Goal: Task Accomplishment & Management: Manage account settings

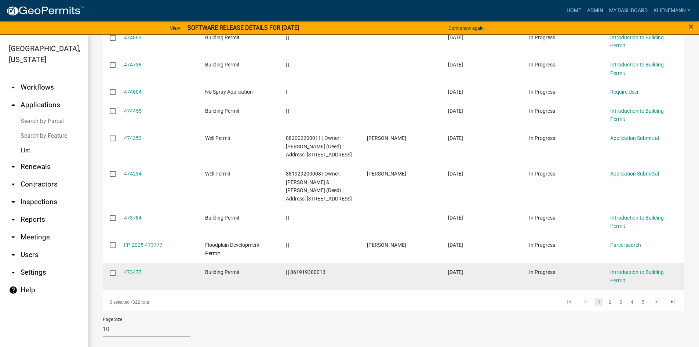
scroll to position [168, 0]
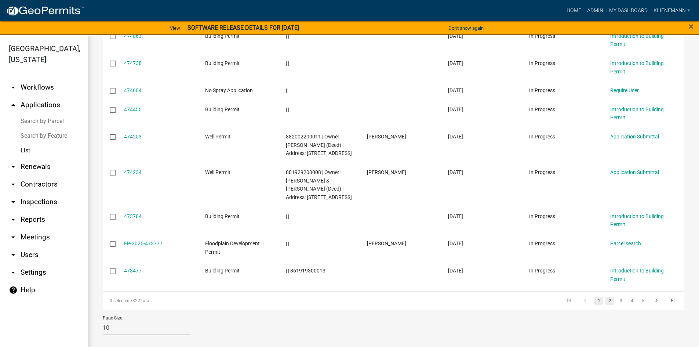
click at [606, 299] on link "2" at bounding box center [610, 301] width 9 height 8
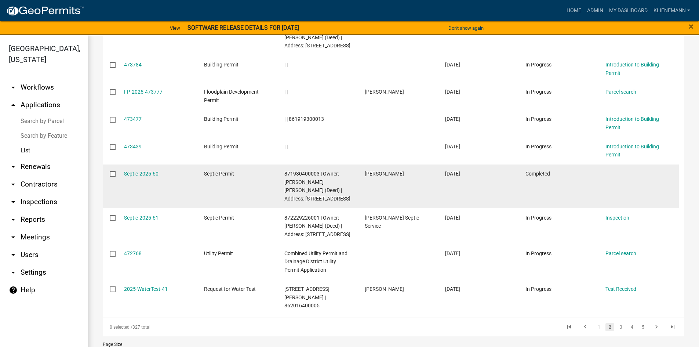
scroll to position [204, 0]
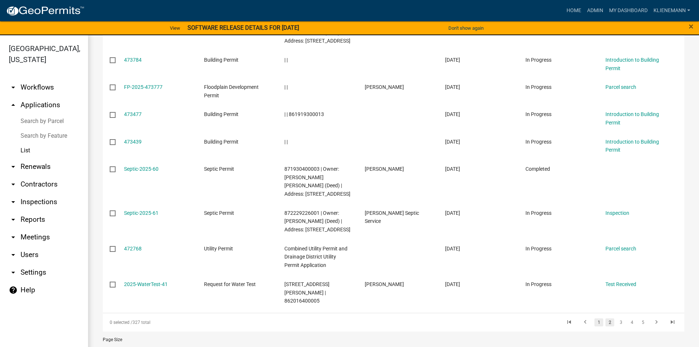
click at [595, 318] on link "1" at bounding box center [599, 322] width 9 height 8
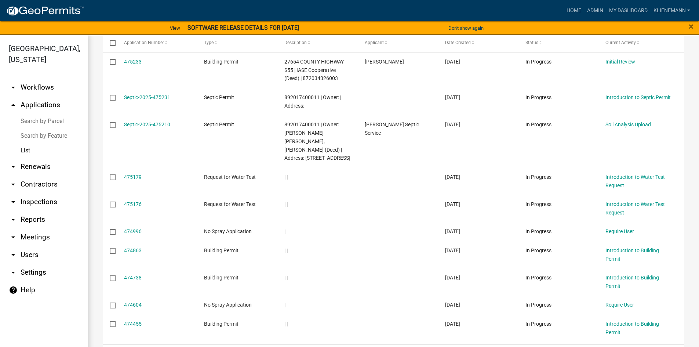
scroll to position [131, 0]
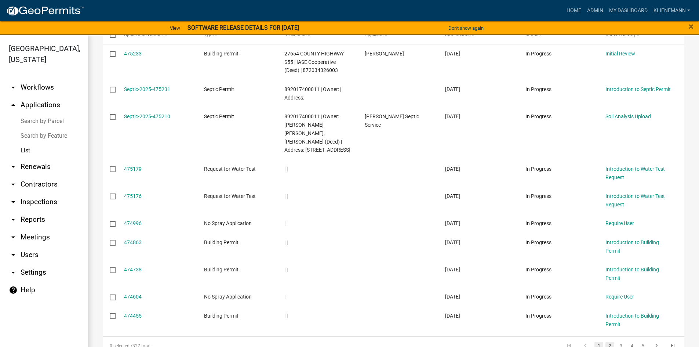
click at [606, 342] on link "2" at bounding box center [610, 346] width 9 height 8
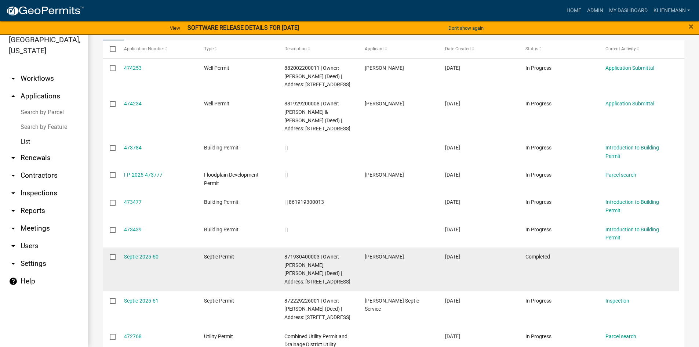
scroll to position [218, 0]
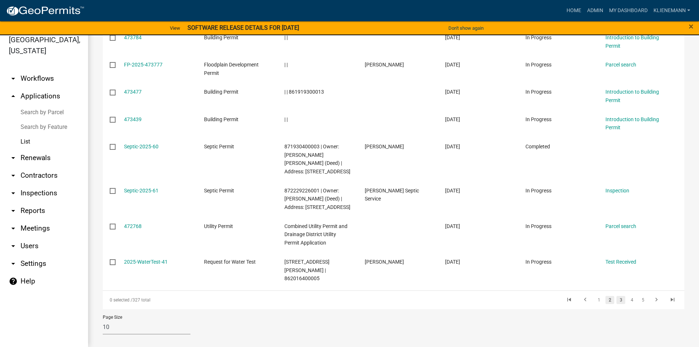
click at [617, 296] on link "3" at bounding box center [621, 300] width 9 height 8
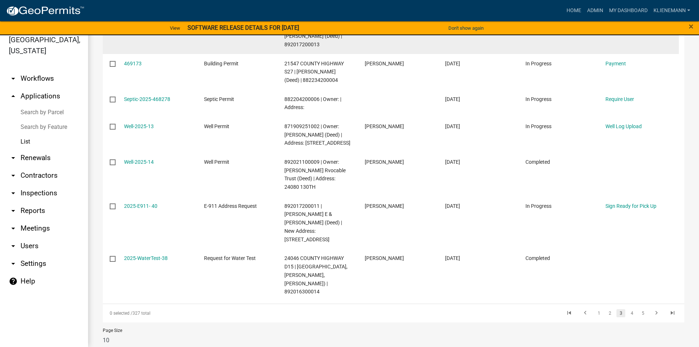
scroll to position [285, 0]
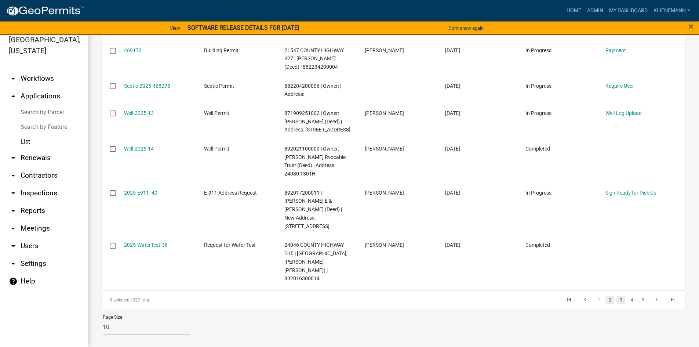
click at [606, 296] on link "2" at bounding box center [610, 300] width 9 height 8
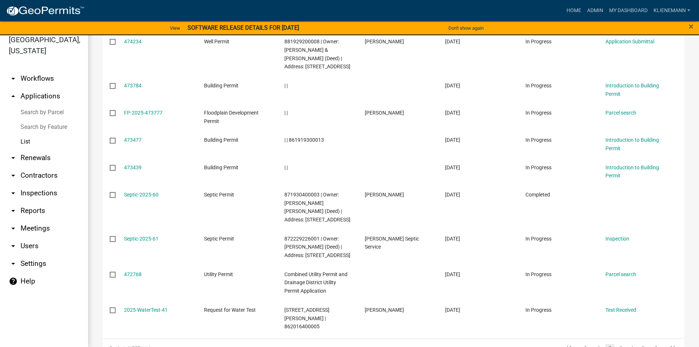
scroll to position [218, 0]
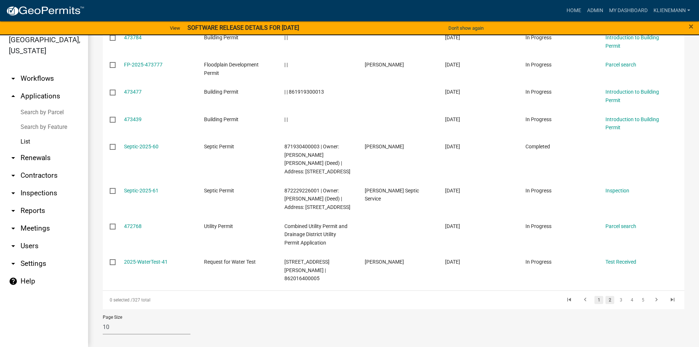
click at [595, 296] on link "1" at bounding box center [599, 300] width 9 height 8
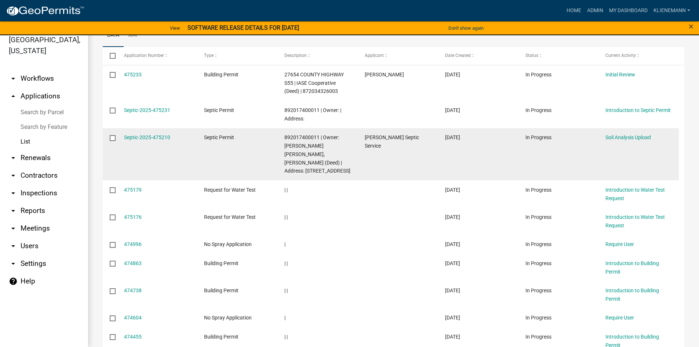
scroll to position [168, 0]
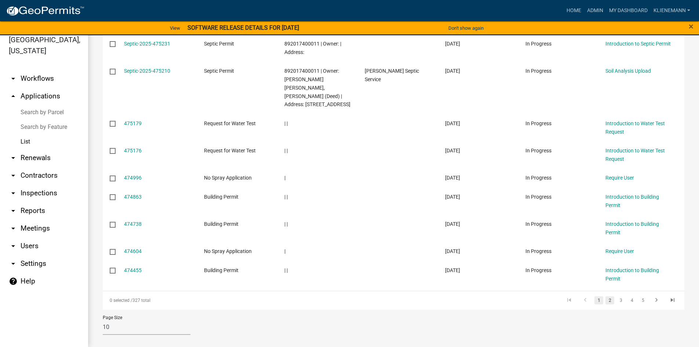
click at [606, 296] on link "2" at bounding box center [610, 300] width 9 height 8
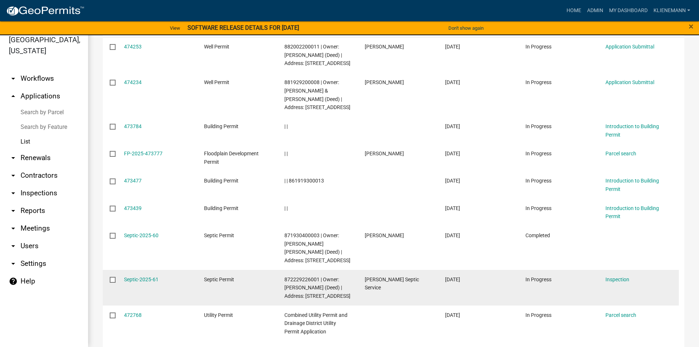
scroll to position [183, 0]
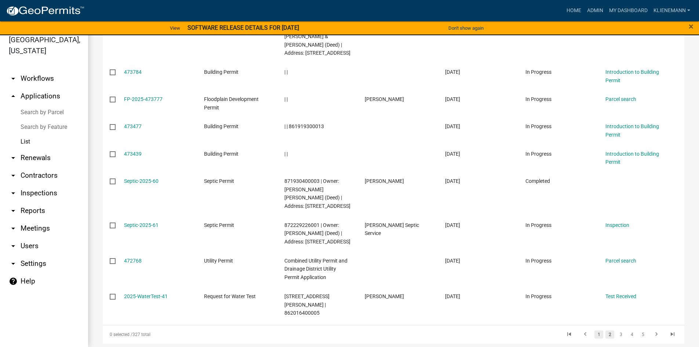
click at [595, 330] on link "1" at bounding box center [599, 334] width 9 height 8
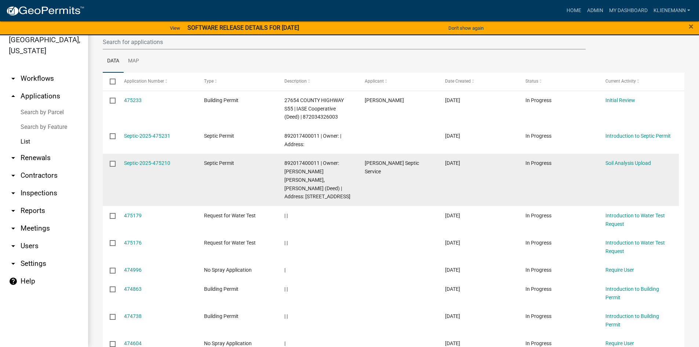
scroll to position [58, 0]
